Goal: Information Seeking & Learning: Find specific fact

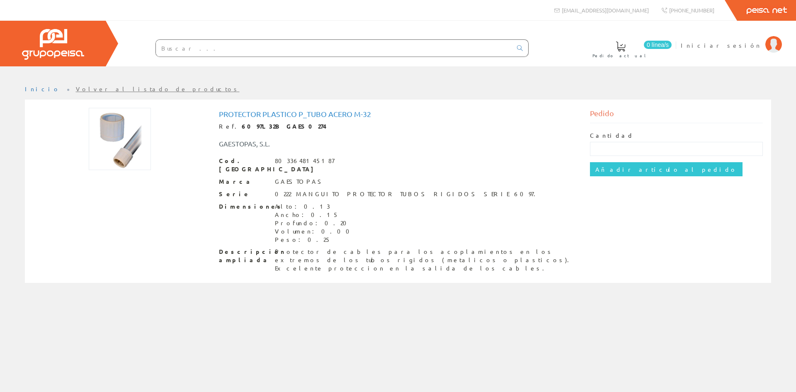
click at [131, 144] on img at bounding box center [120, 139] width 62 height 62
click at [124, 148] on img at bounding box center [120, 139] width 62 height 62
drag, startPoint x: 216, startPoint y: 115, endPoint x: 308, endPoint y: 116, distance: 92.9
click at [308, 116] on div "Protector Plastico P_tubo Acero M-32 Ref. 6097L32B GAES0274 GAESTOPAS, S.L. Cod…" at bounding box center [398, 192] width 371 height 169
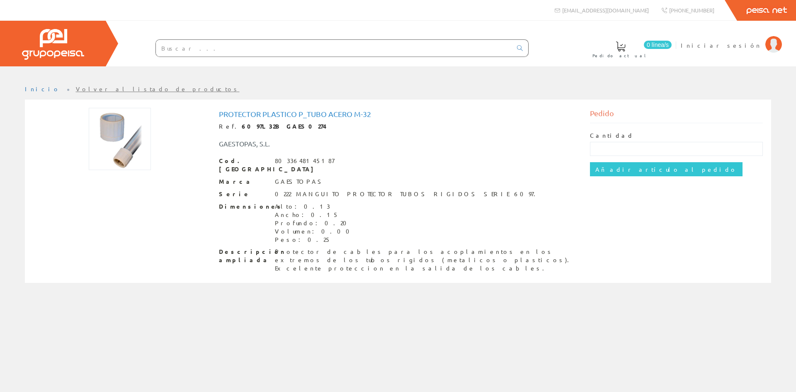
click at [354, 202] on div "Dimensiones Alto: 0.13 Ancho: 0.15 Profundo: 0.20 Volumen: 0.00 Peso: 0.25" at bounding box center [398, 222] width 359 height 41
drag, startPoint x: 289, startPoint y: 187, endPoint x: 398, endPoint y: 182, distance: 108.7
click at [398, 190] on div "0222 MANGUITO PROTECTOR TUBOS RIGIDOS SERIE 6097." at bounding box center [408, 194] width 266 height 8
copy div "MANGUITO PROTECTOR TUBOS RIGIDOS"
